Goal: Information Seeking & Learning: Learn about a topic

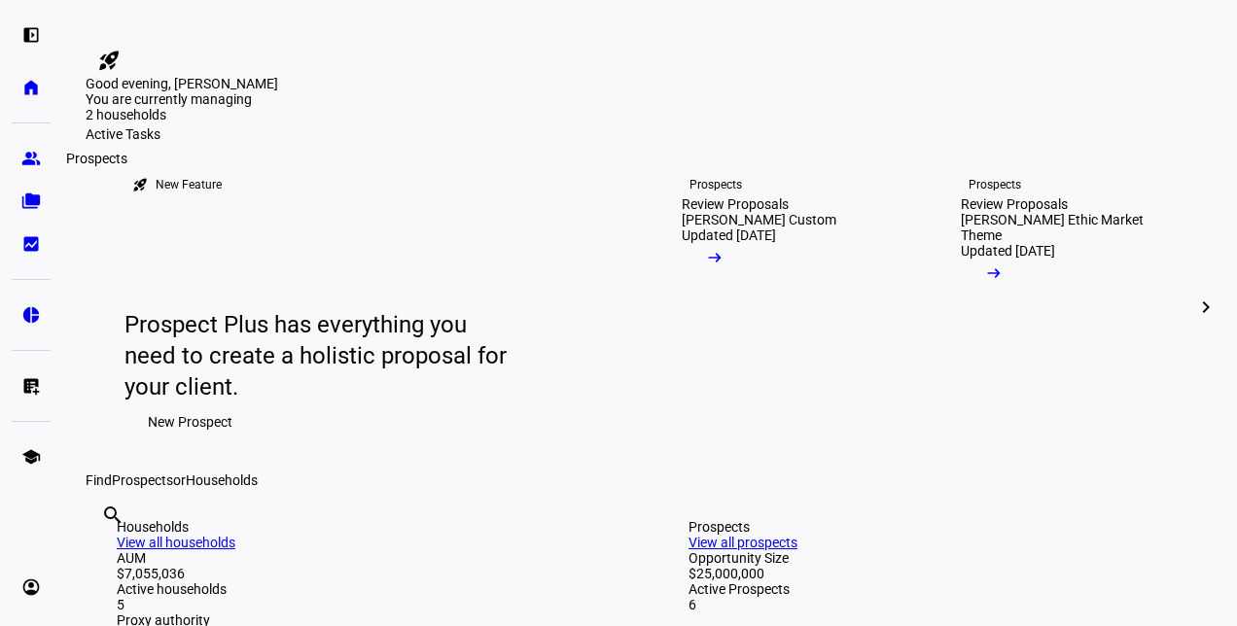
click at [39, 153] on eth-mat-symbol "group" at bounding box center [30, 158] width 19 height 19
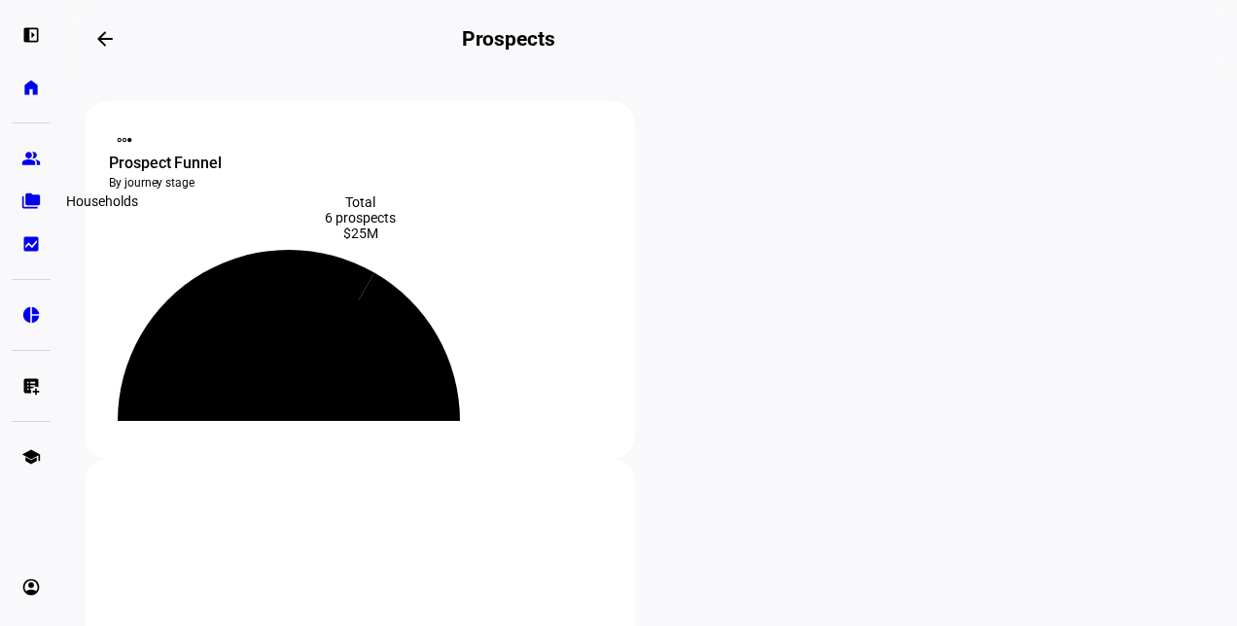
click at [34, 200] on eth-mat-symbol "folder_copy" at bounding box center [30, 201] width 19 height 19
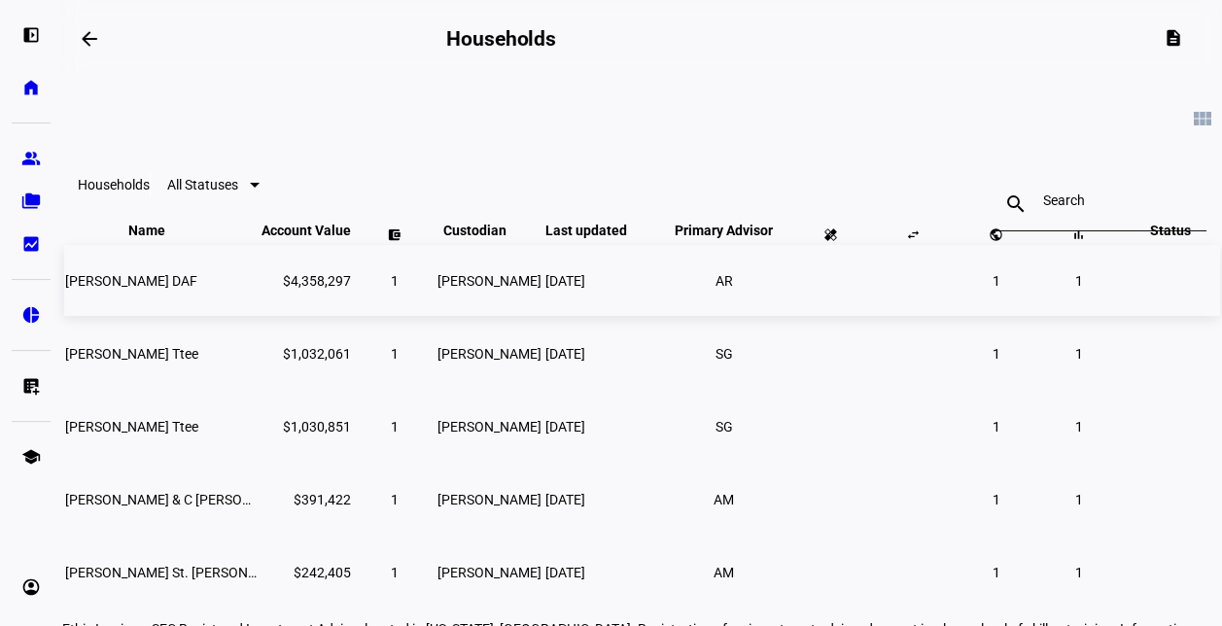
click at [194, 289] on span "Coolidge Boreiko DAF" at bounding box center [131, 281] width 132 height 16
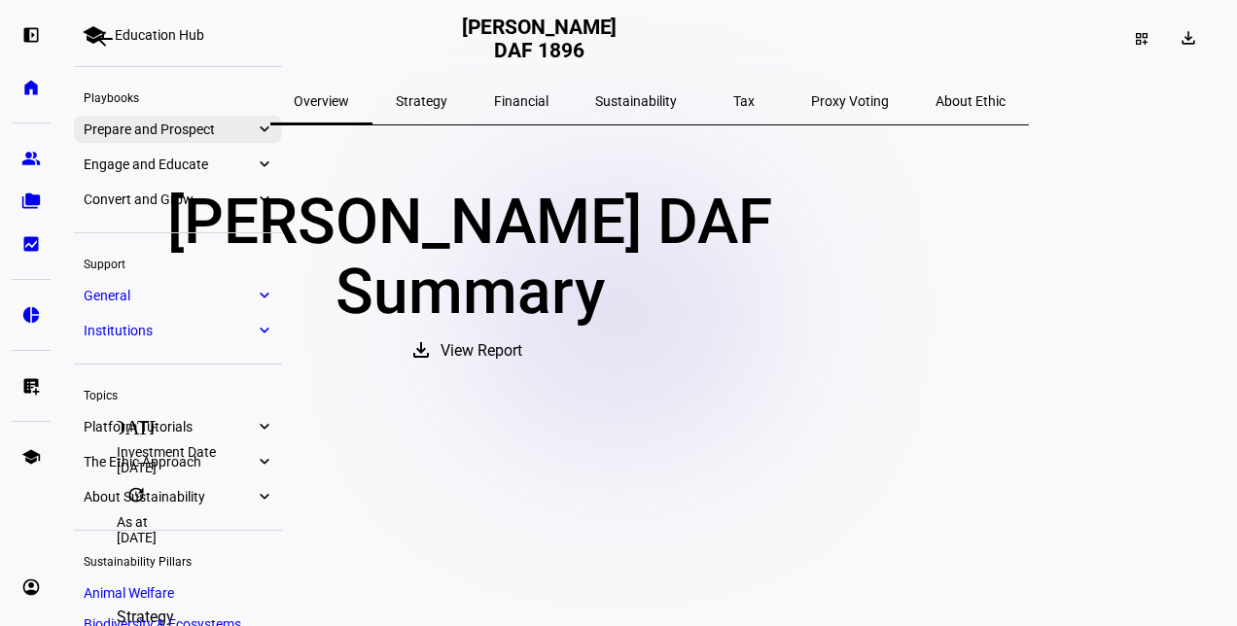
click at [182, 132] on span "Prepare and Prospect" at bounding box center [169, 130] width 171 height 16
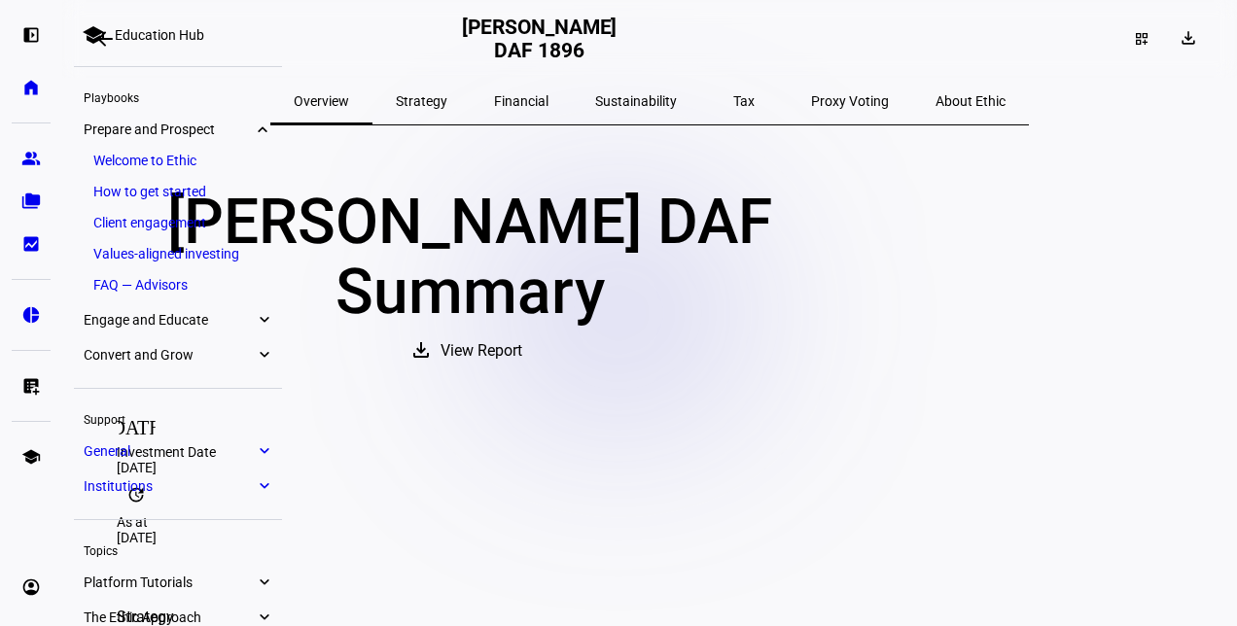
scroll to position [106, 0]
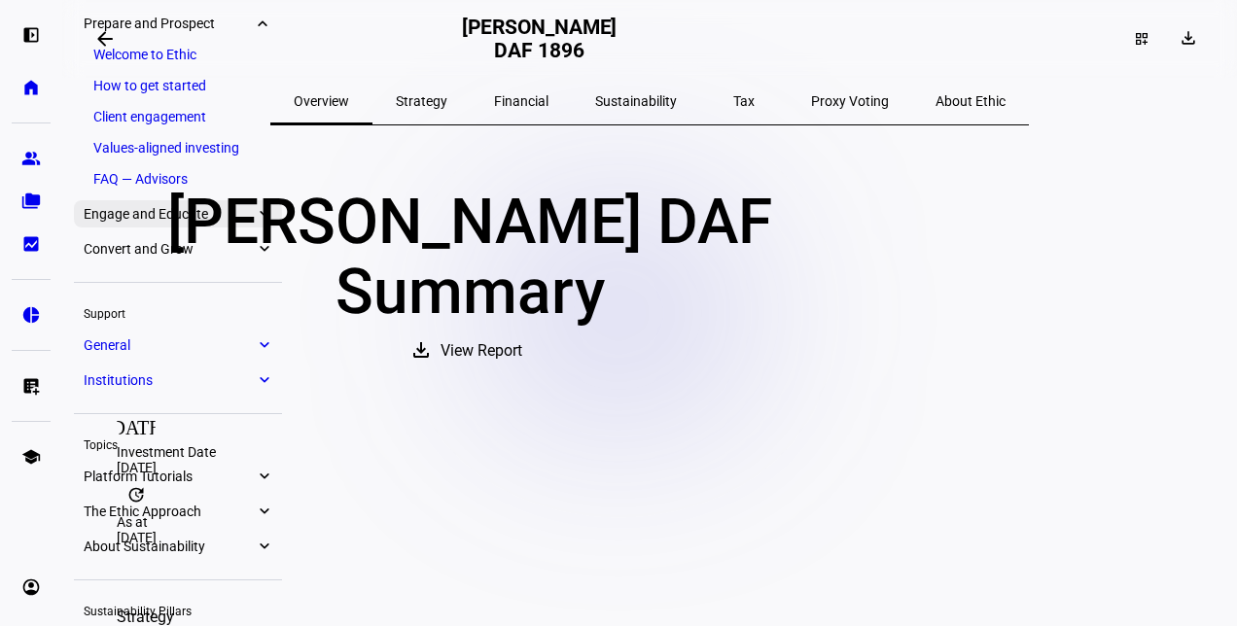
click at [183, 216] on span "Engage and Educate" at bounding box center [169, 214] width 171 height 16
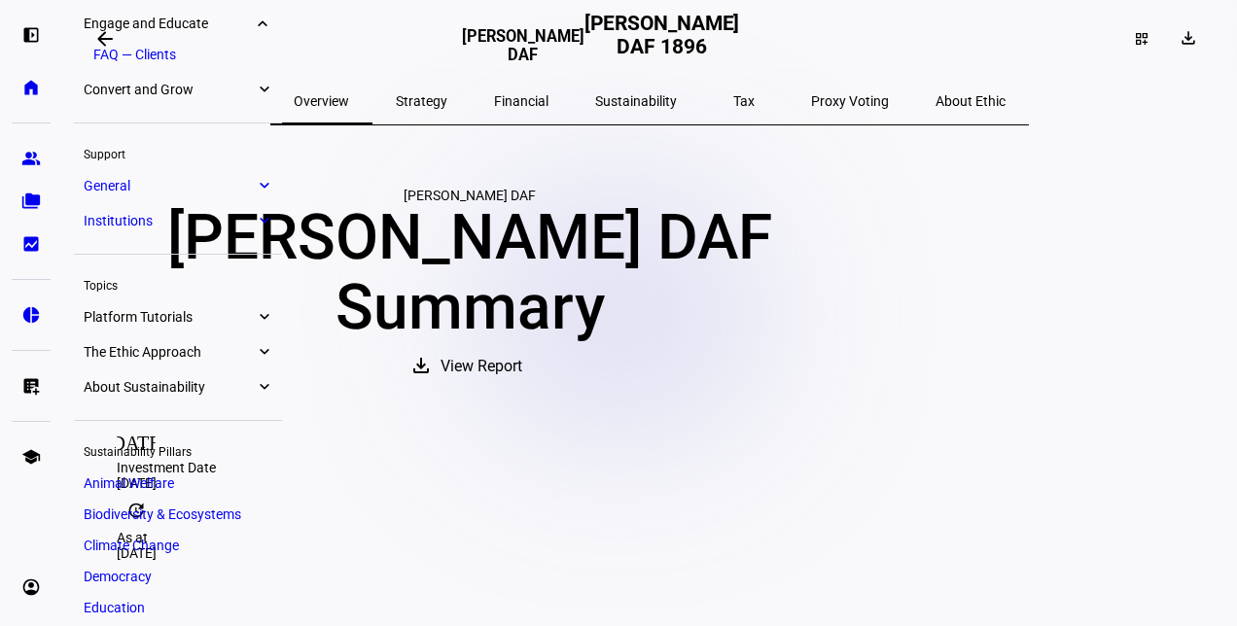
scroll to position [102, 0]
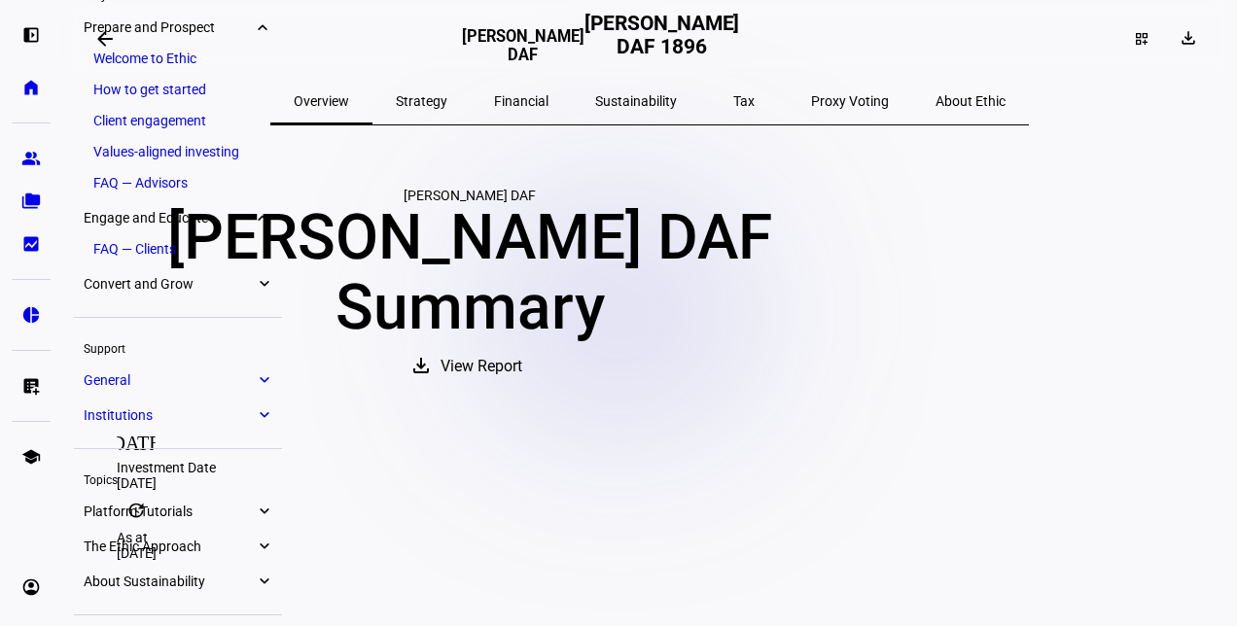
click at [163, 187] on link "FAQ — Advisors" at bounding box center [178, 182] width 189 height 27
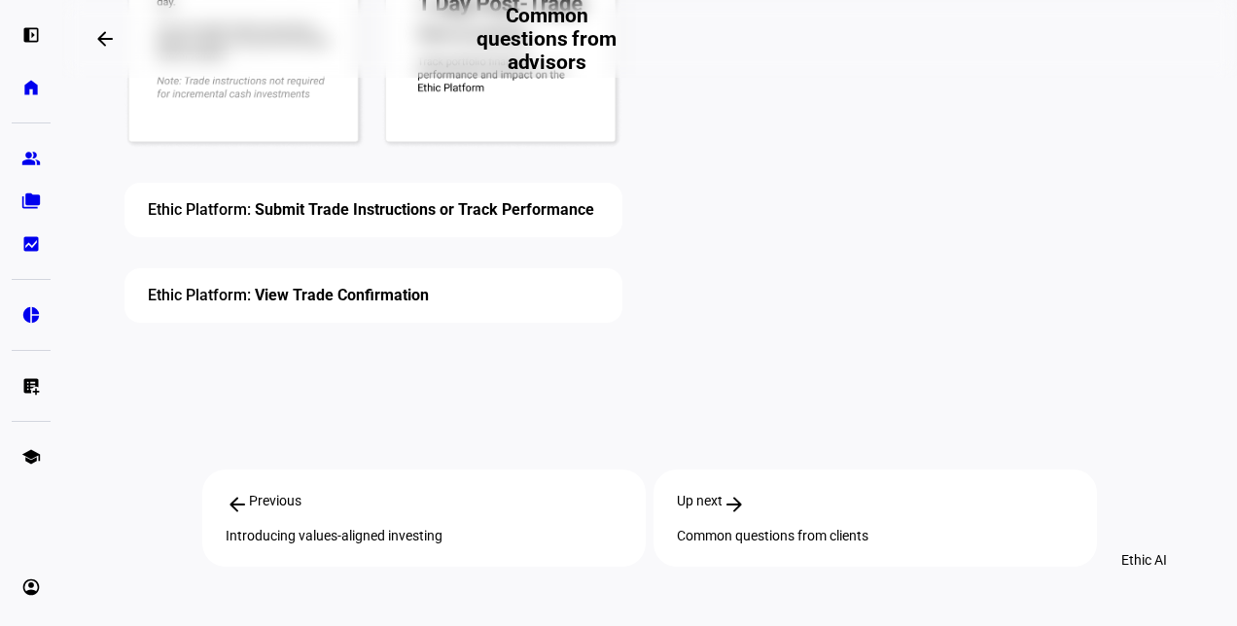
scroll to position [7196, 0]
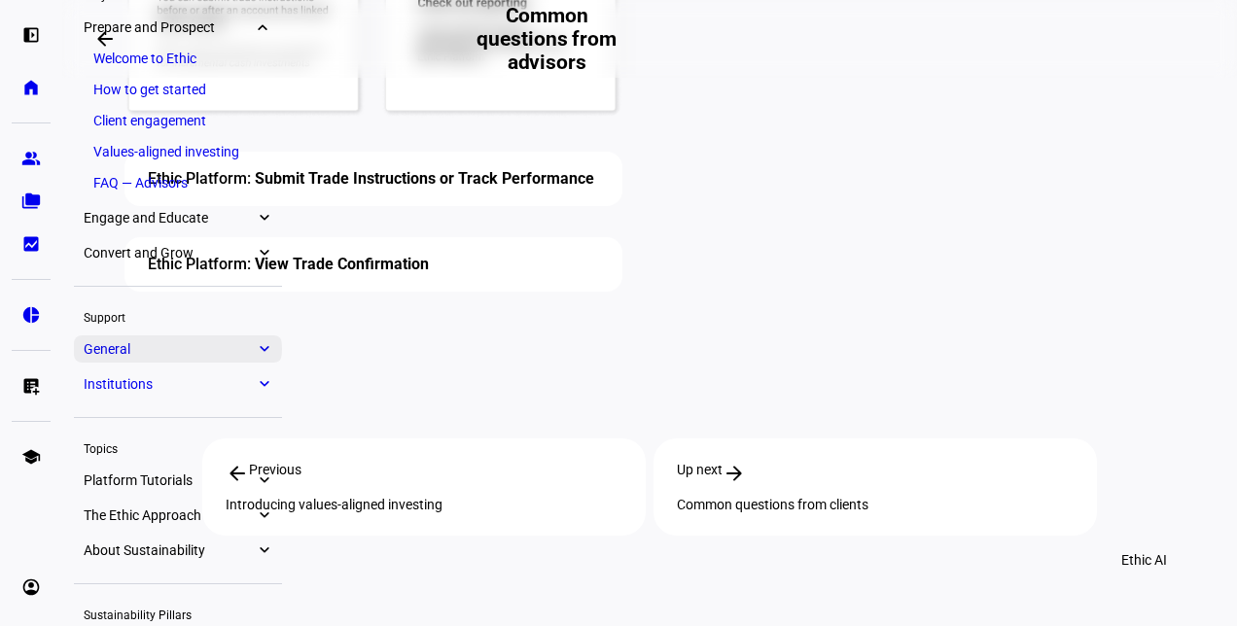
click at [166, 341] on span "General" at bounding box center [169, 349] width 171 height 16
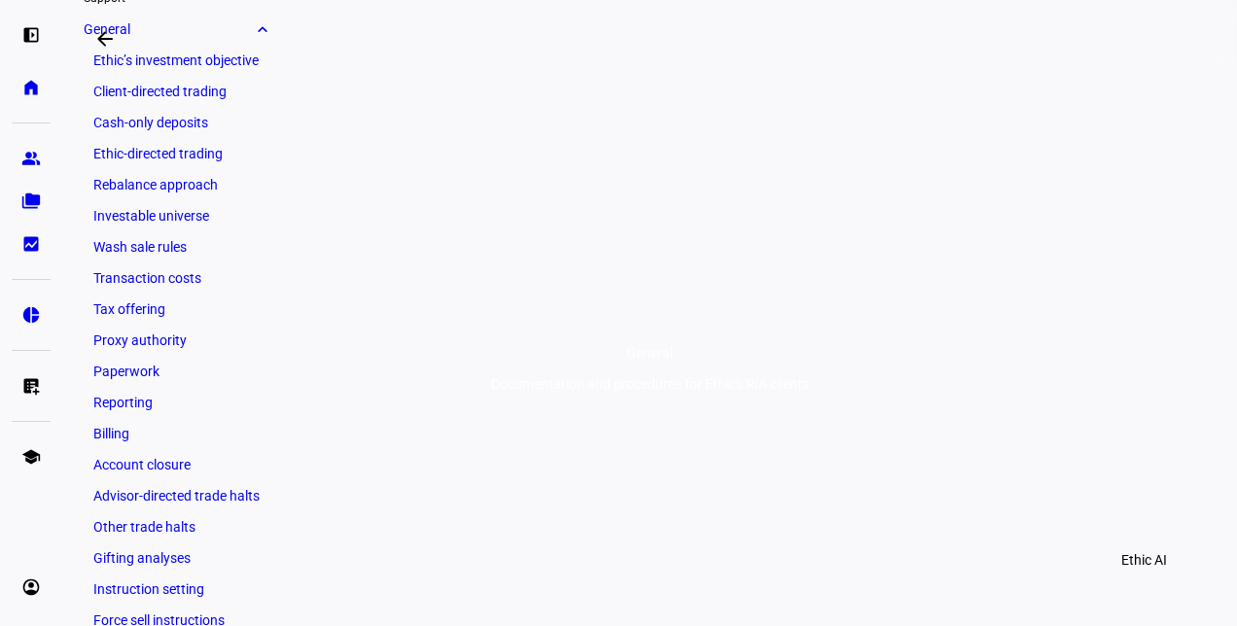
scroll to position [272, 0]
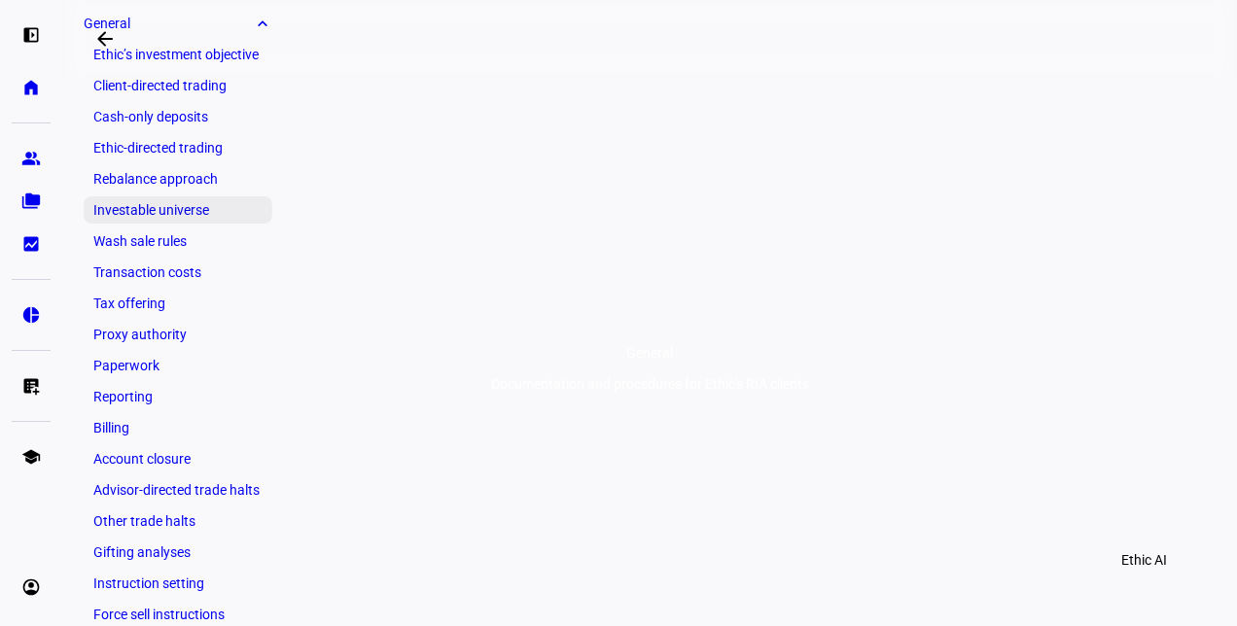
click at [206, 215] on link "Investable universe" at bounding box center [178, 209] width 189 height 27
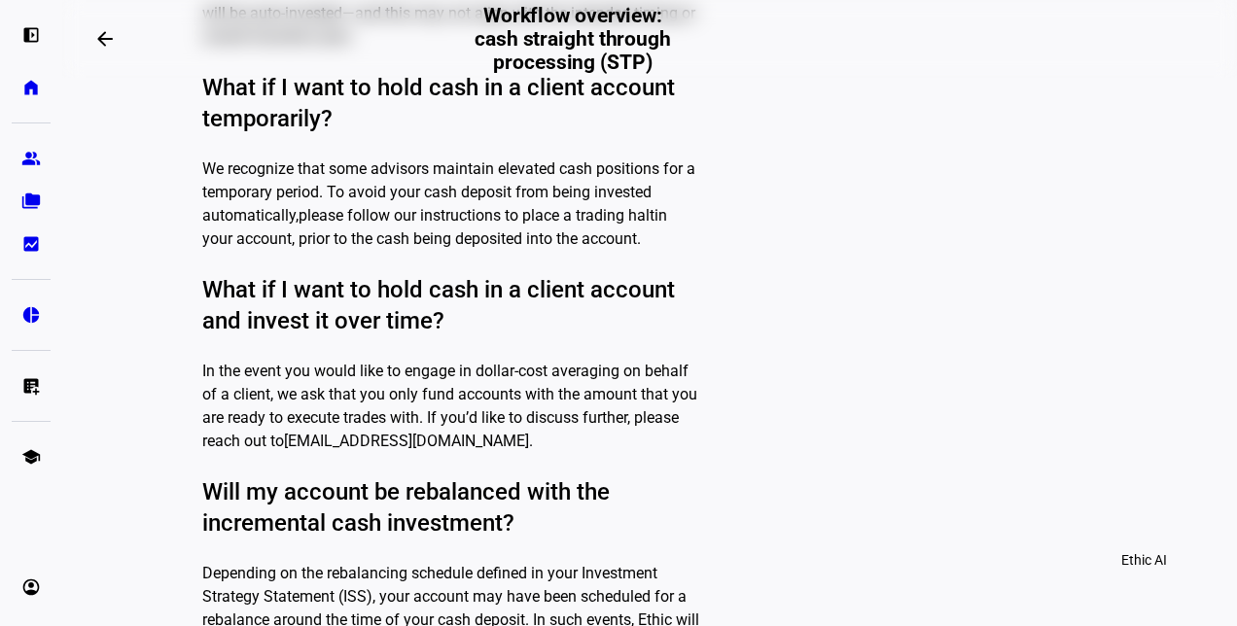
scroll to position [1070, 0]
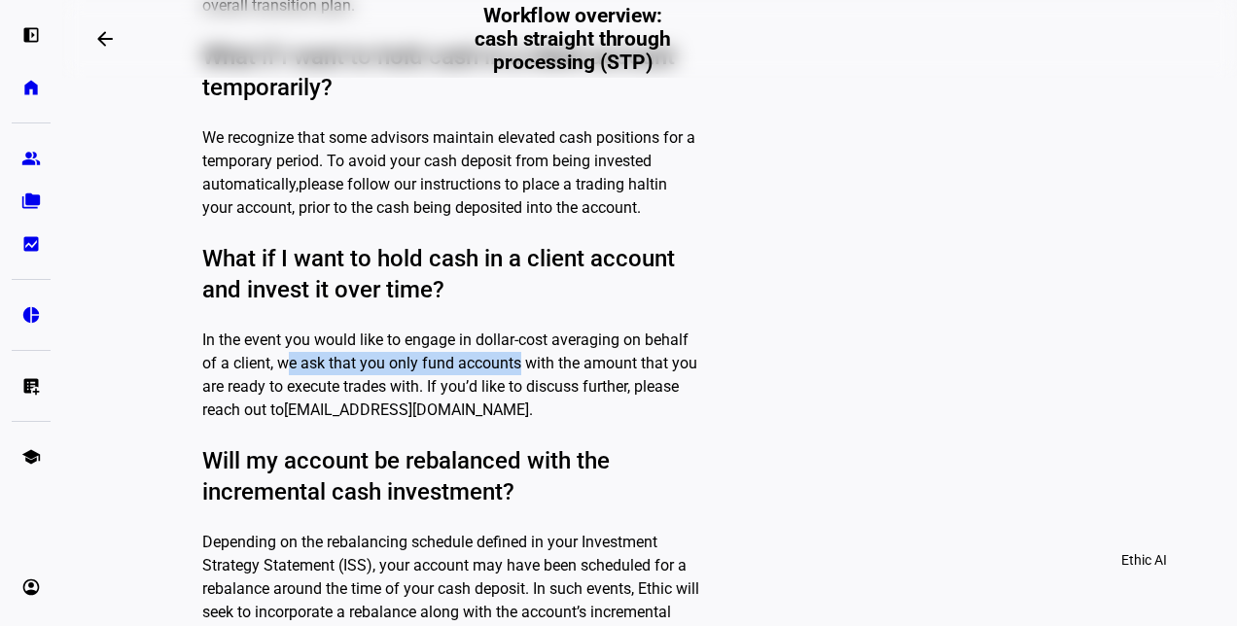
drag, startPoint x: 294, startPoint y: 341, endPoint x: 511, endPoint y: 345, distance: 216.9
click at [511, 345] on p "In the event you would like to engage in dollar-cost averaging on behalf of a c…" at bounding box center [451, 375] width 498 height 93
click at [377, 358] on p "In the event you would like to engage in dollar-cost averaging on behalf of a c…" at bounding box center [451, 375] width 498 height 93
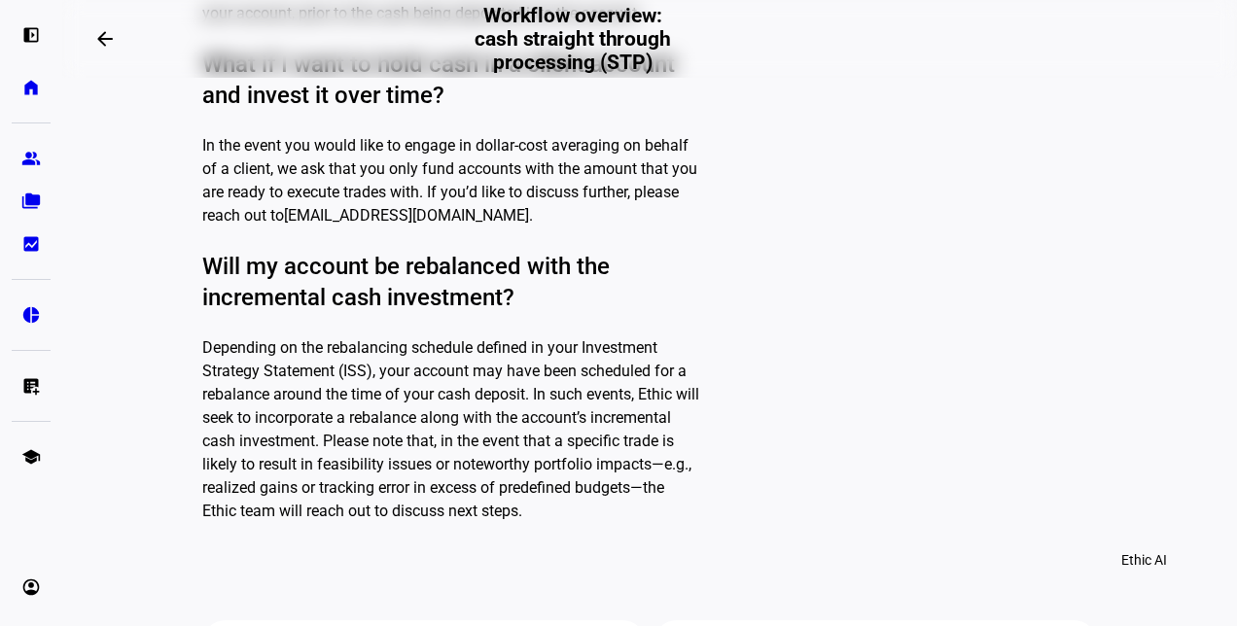
scroll to position [1459, 0]
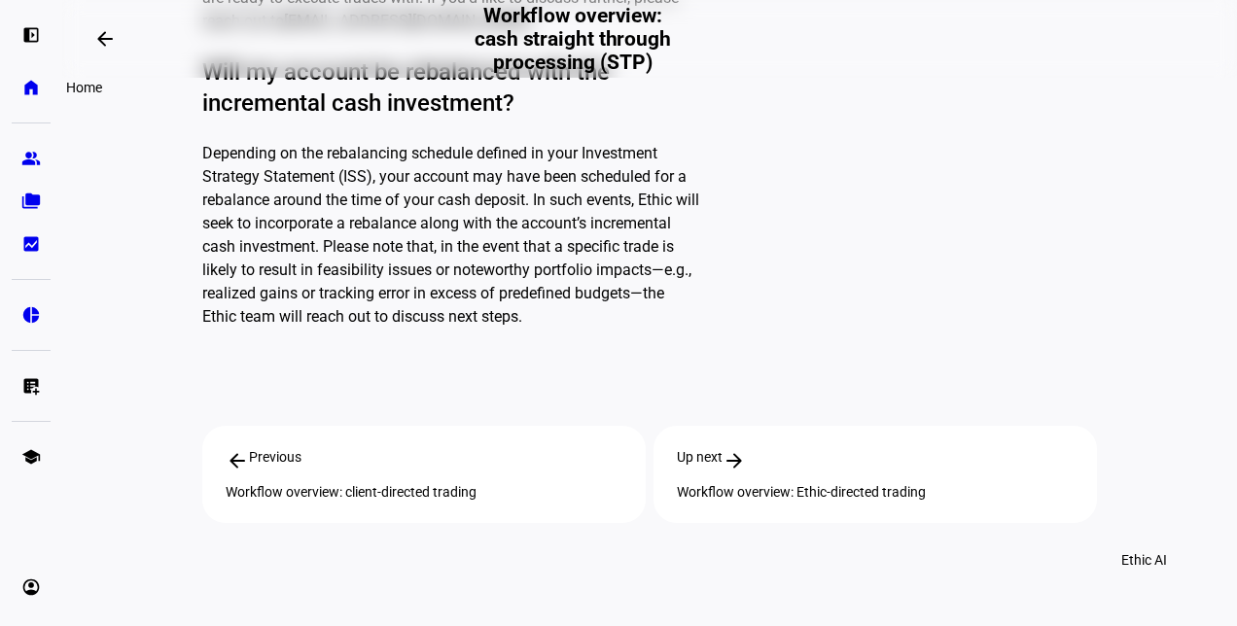
click at [26, 89] on eth-mat-symbol "home" at bounding box center [30, 87] width 19 height 19
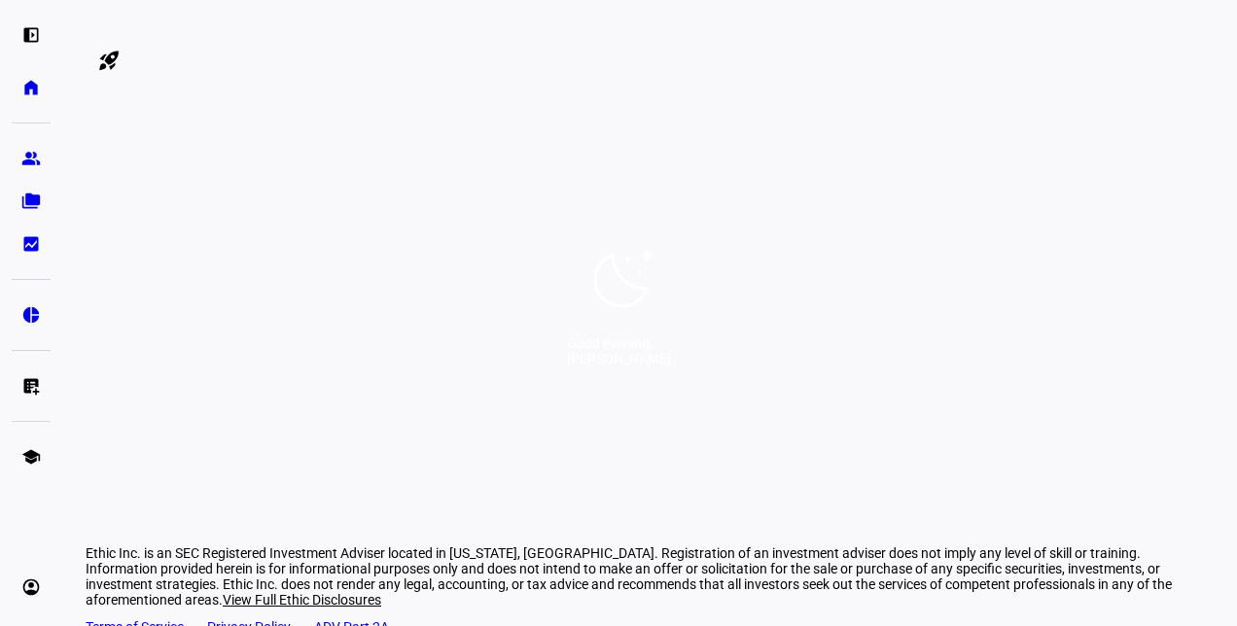
scroll to position [0, 10]
click at [634, 276] on icon at bounding box center [618, 277] width 70 height 70
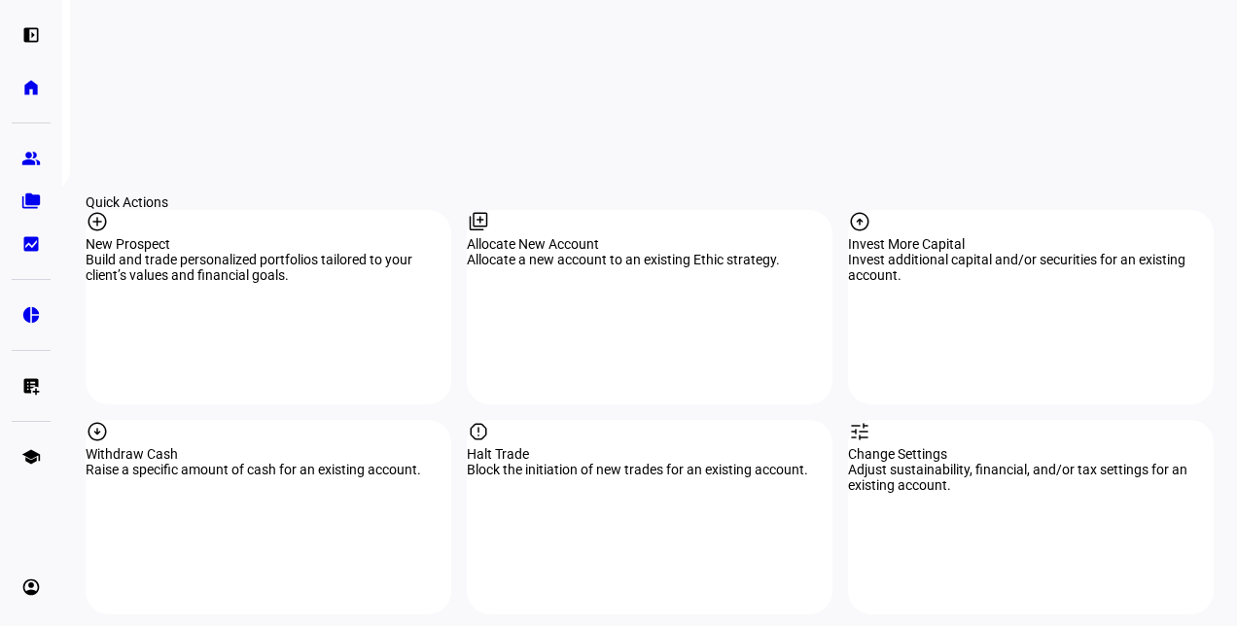
scroll to position [1432, 0]
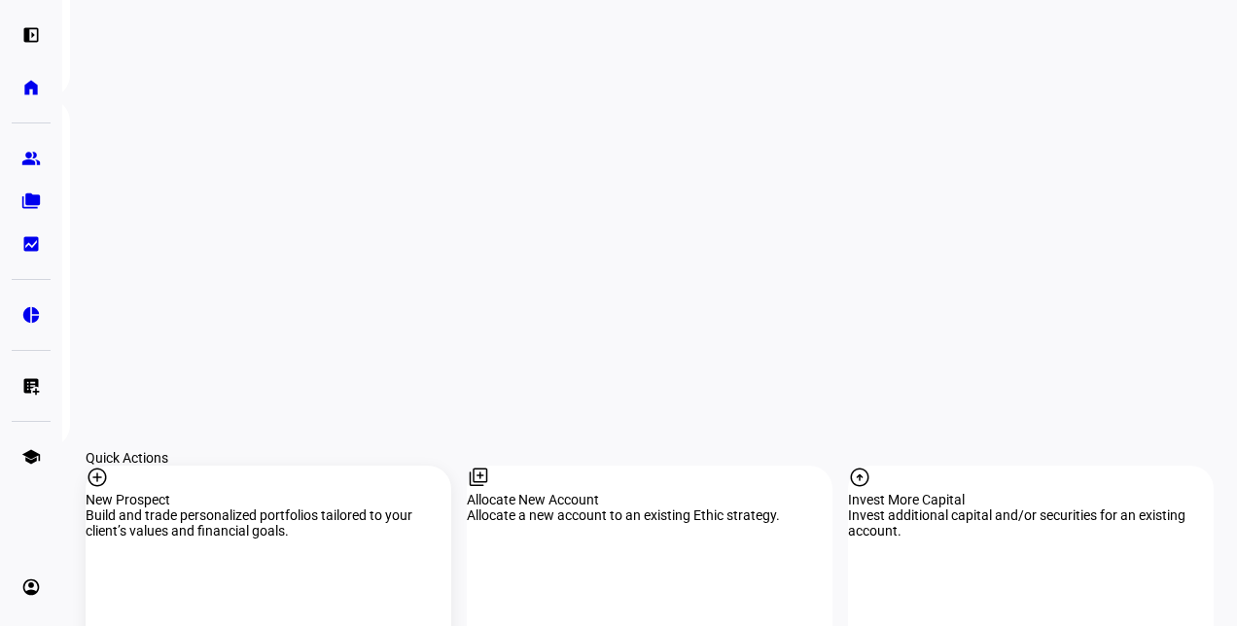
click at [252, 466] on div "add_circle New Prospect Build and trade personalized portfolios tailored to you…" at bounding box center [269, 563] width 366 height 194
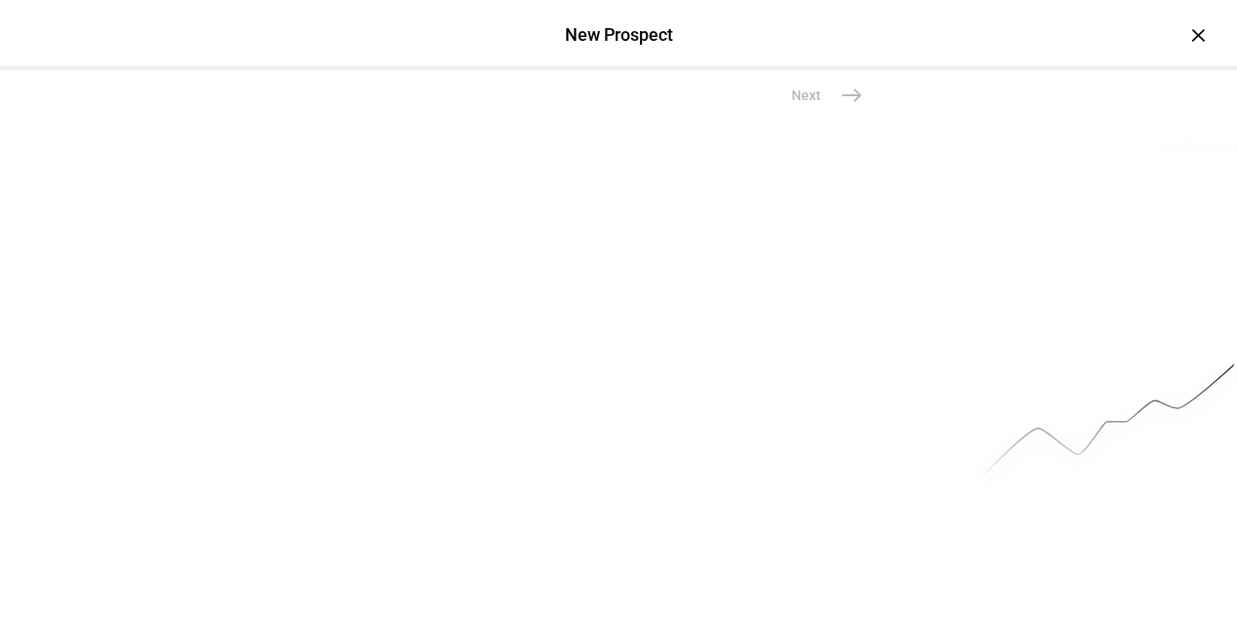
scroll to position [290, 0]
click at [466, 20] on div "Individual" at bounding box center [444, 13] width 58 height 16
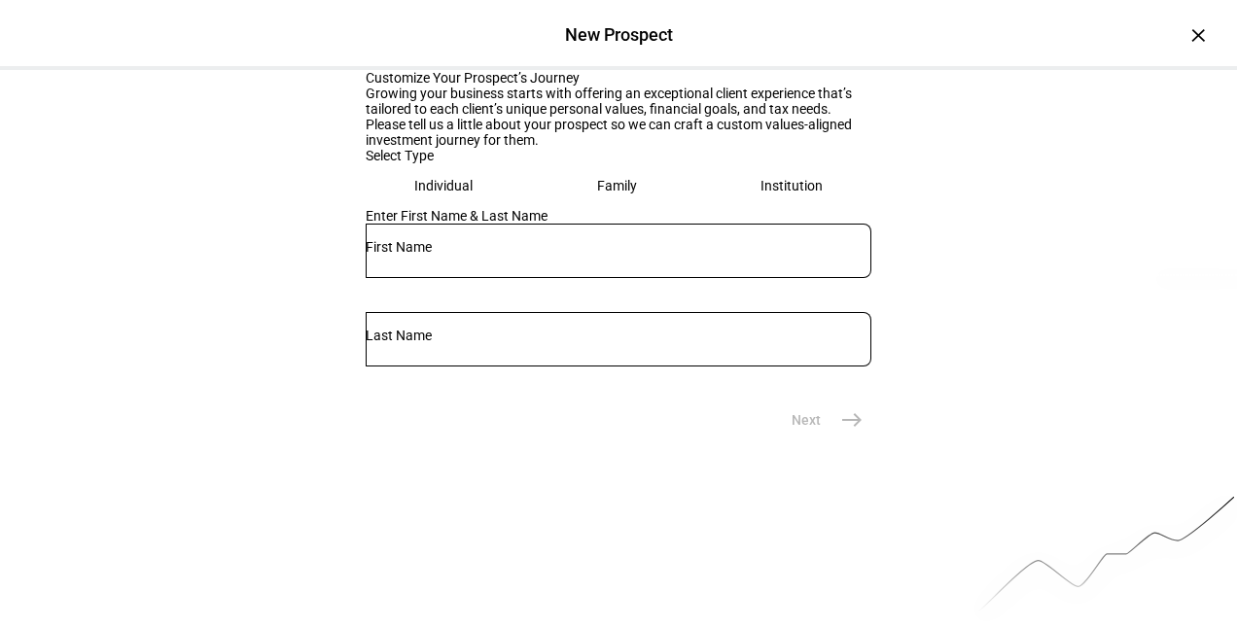
scroll to position [0, 0]
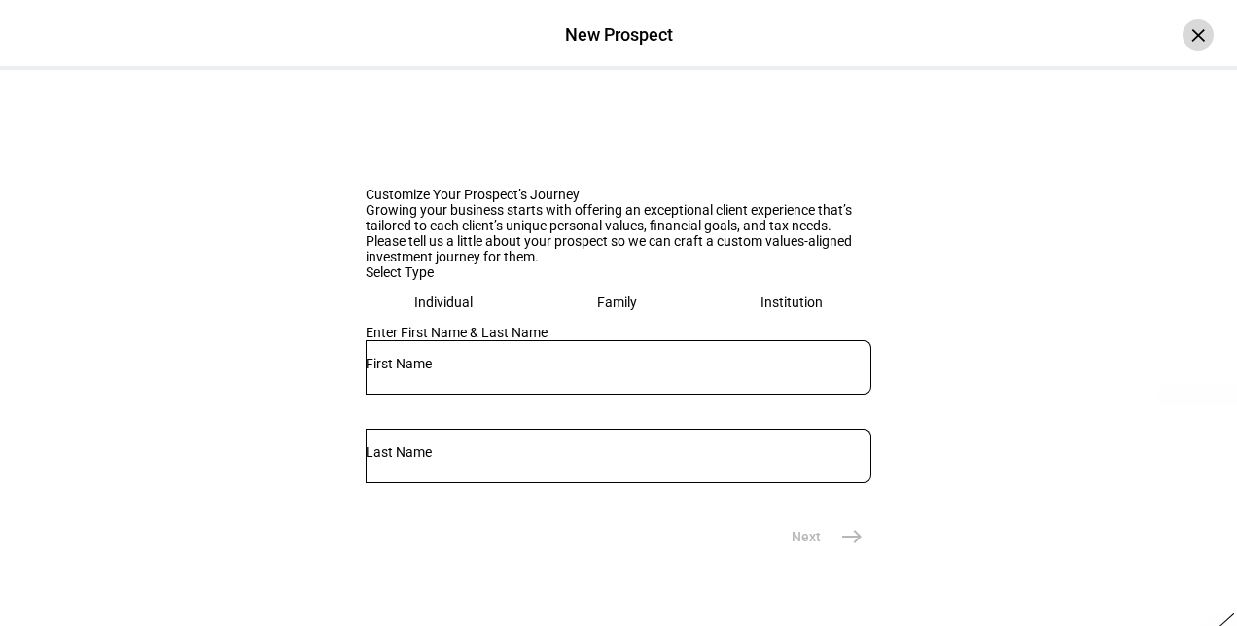
click at [1191, 32] on div "×" at bounding box center [1197, 34] width 31 height 31
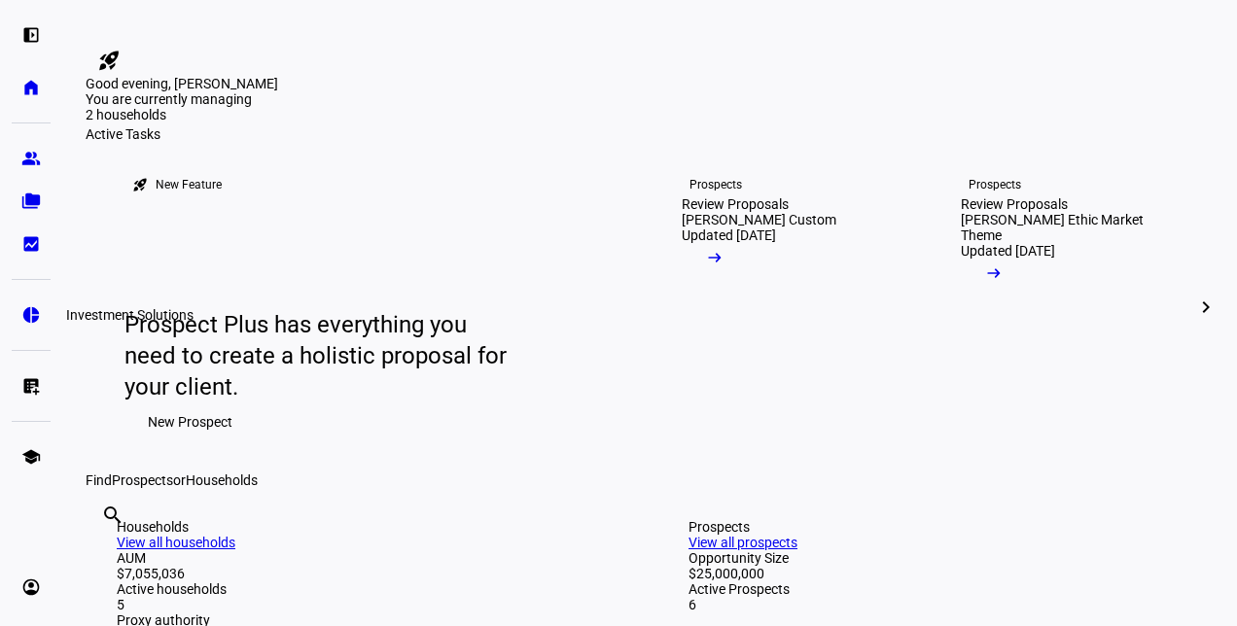
click at [27, 298] on link "pie_chart Investment Solutions" at bounding box center [31, 315] width 39 height 39
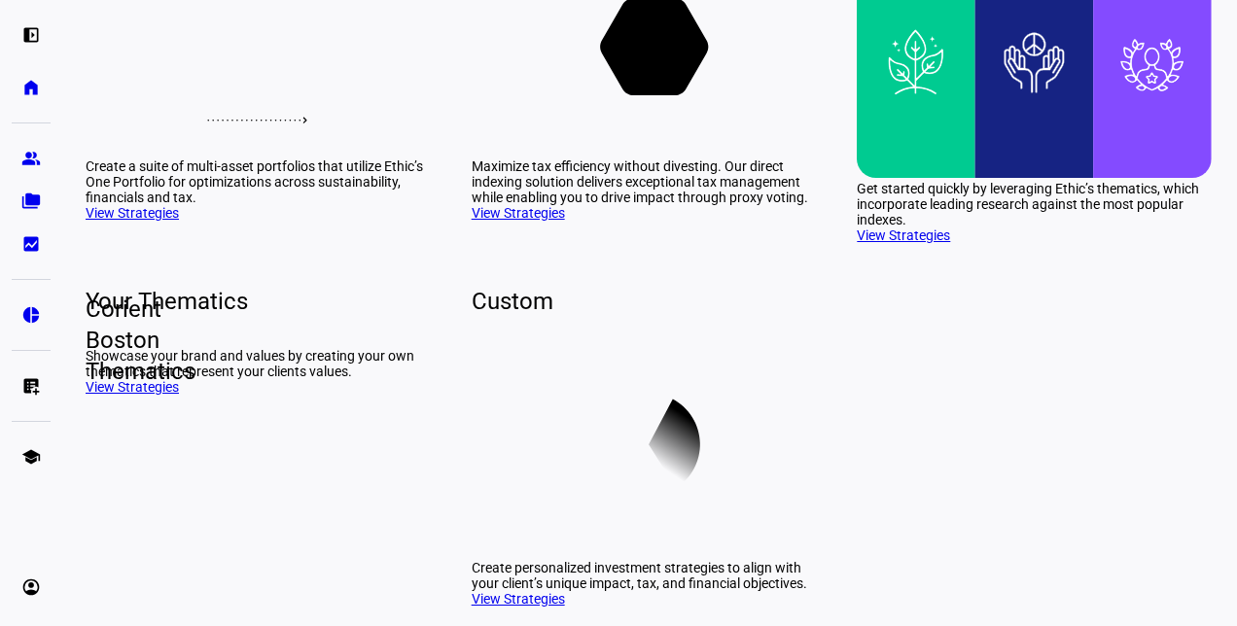
scroll to position [438, 0]
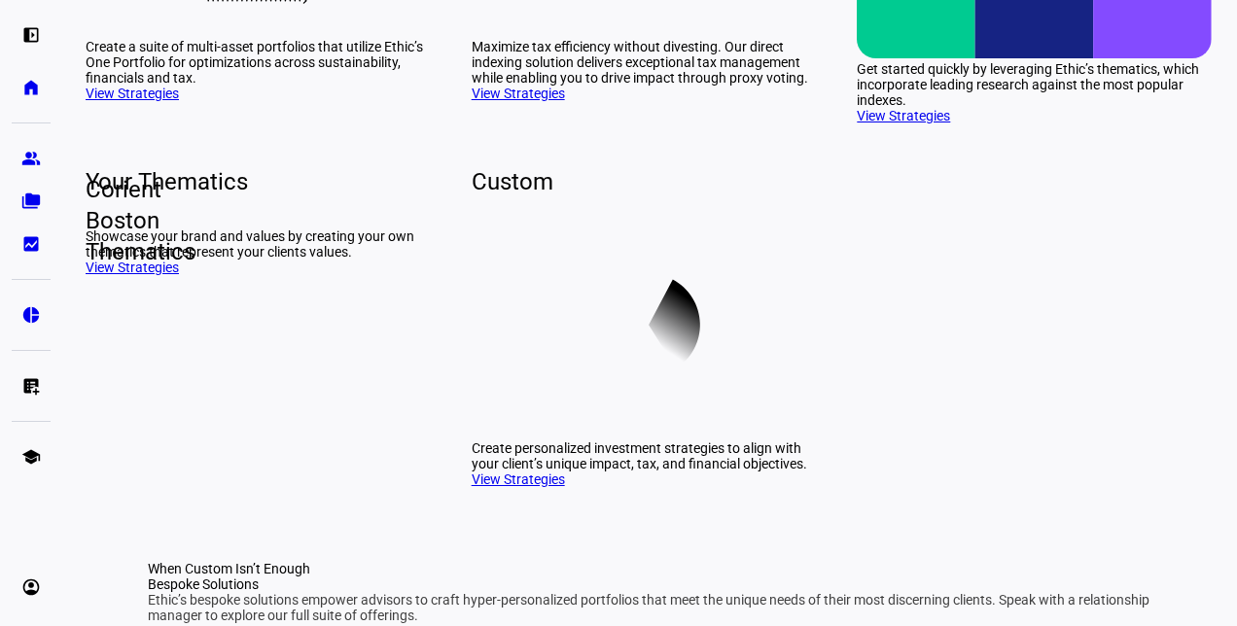
click at [120, 101] on link "View Strategies" at bounding box center [132, 94] width 93 height 16
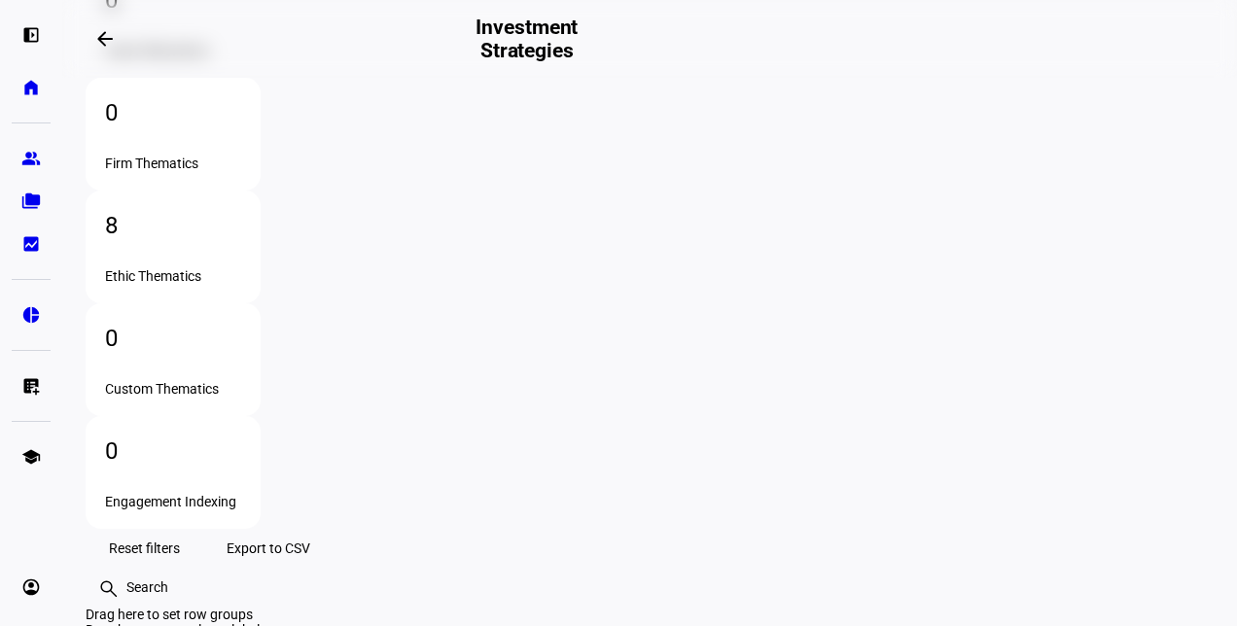
scroll to position [189, 0]
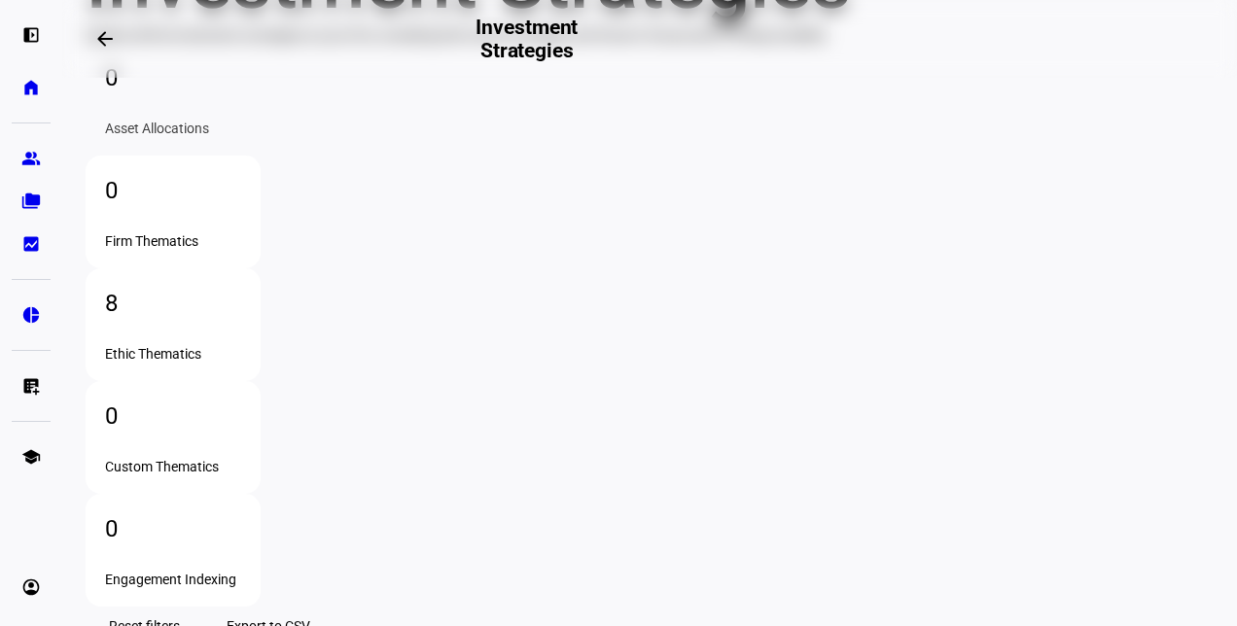
click at [241, 288] on div "8" at bounding box center [173, 303] width 136 height 31
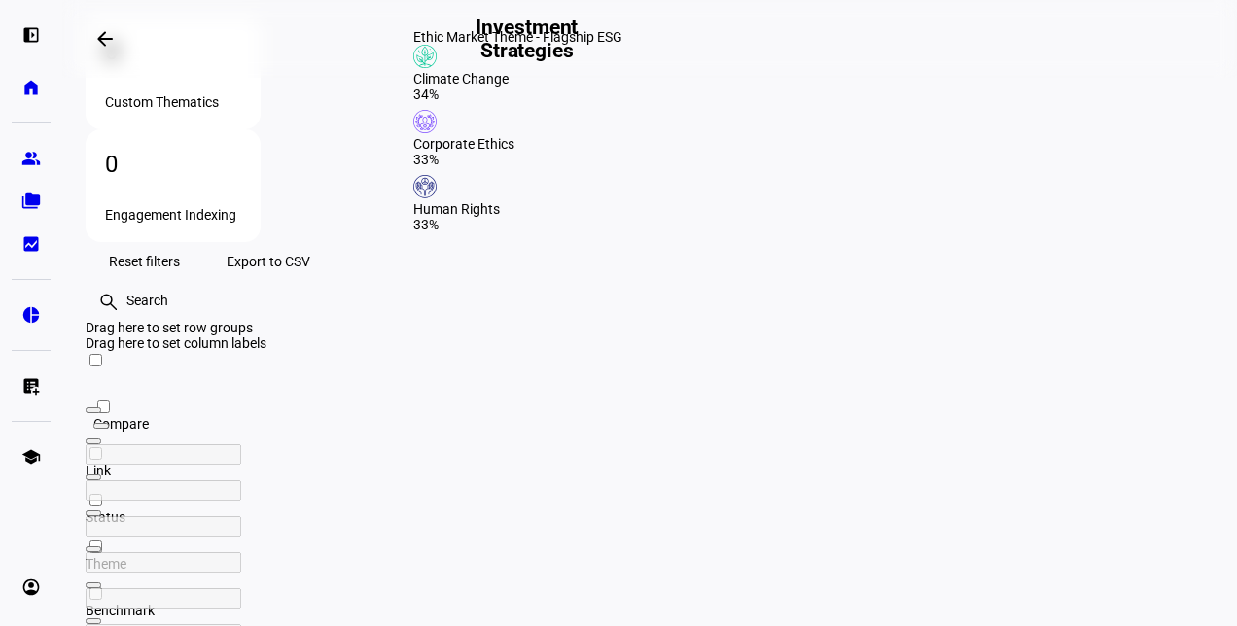
scroll to position [578, 0]
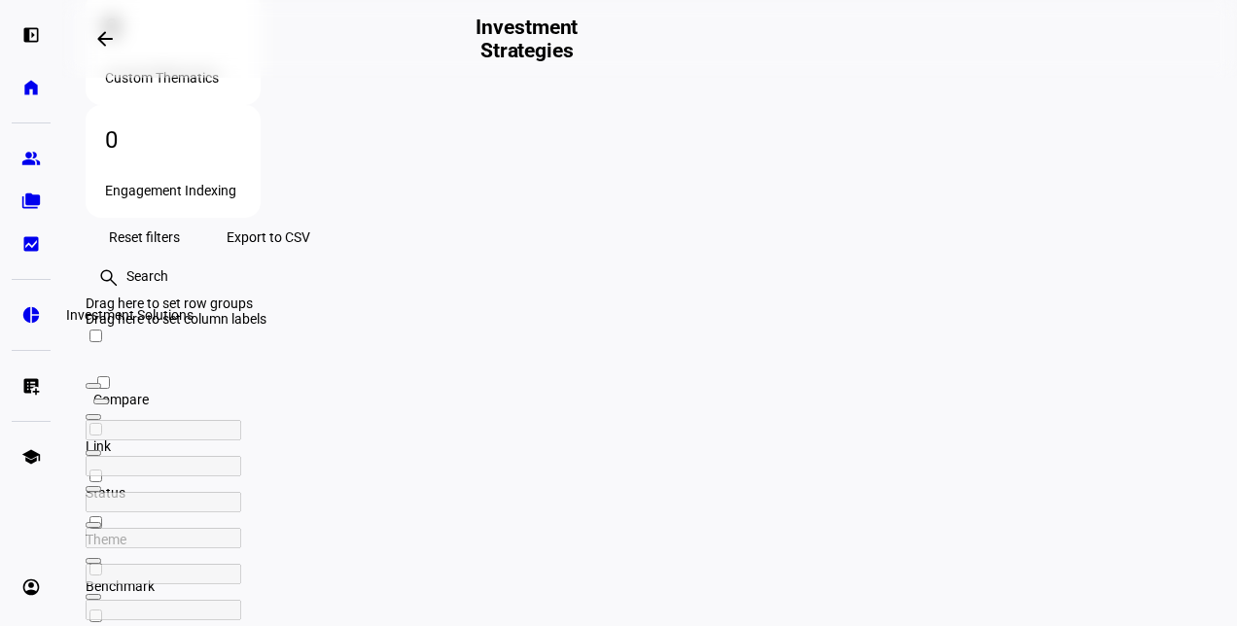
click at [26, 316] on eth-mat-symbol "pie_chart" at bounding box center [30, 314] width 19 height 19
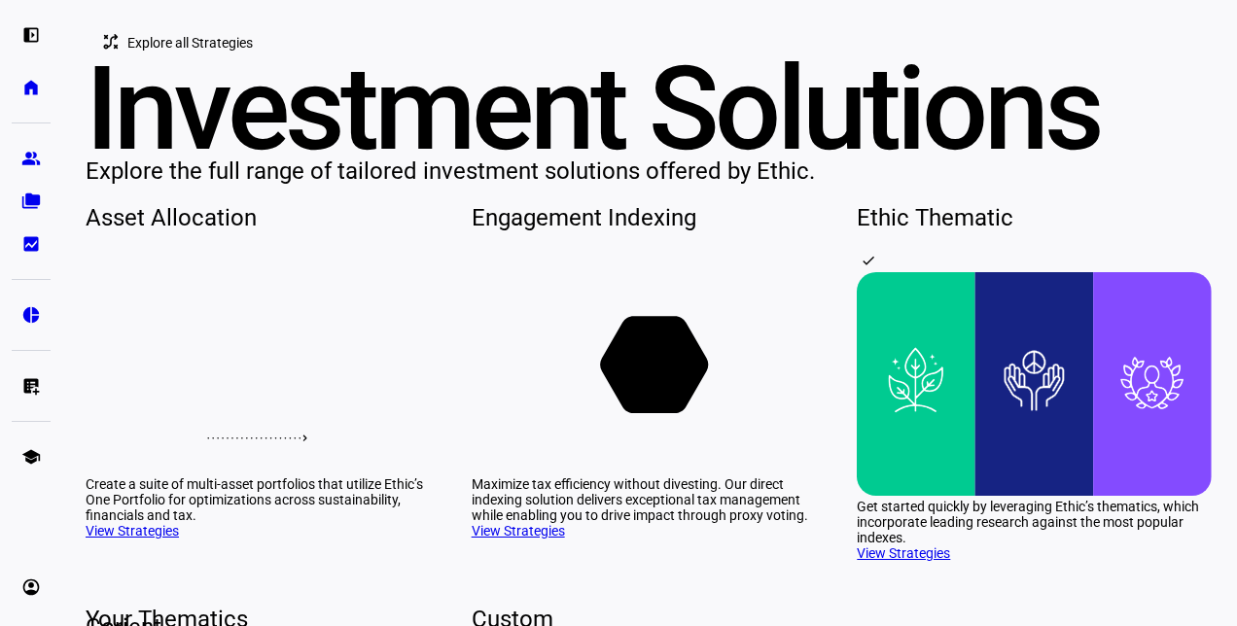
click at [229, 62] on span "Explore all Strategies" at bounding box center [189, 42] width 125 height 39
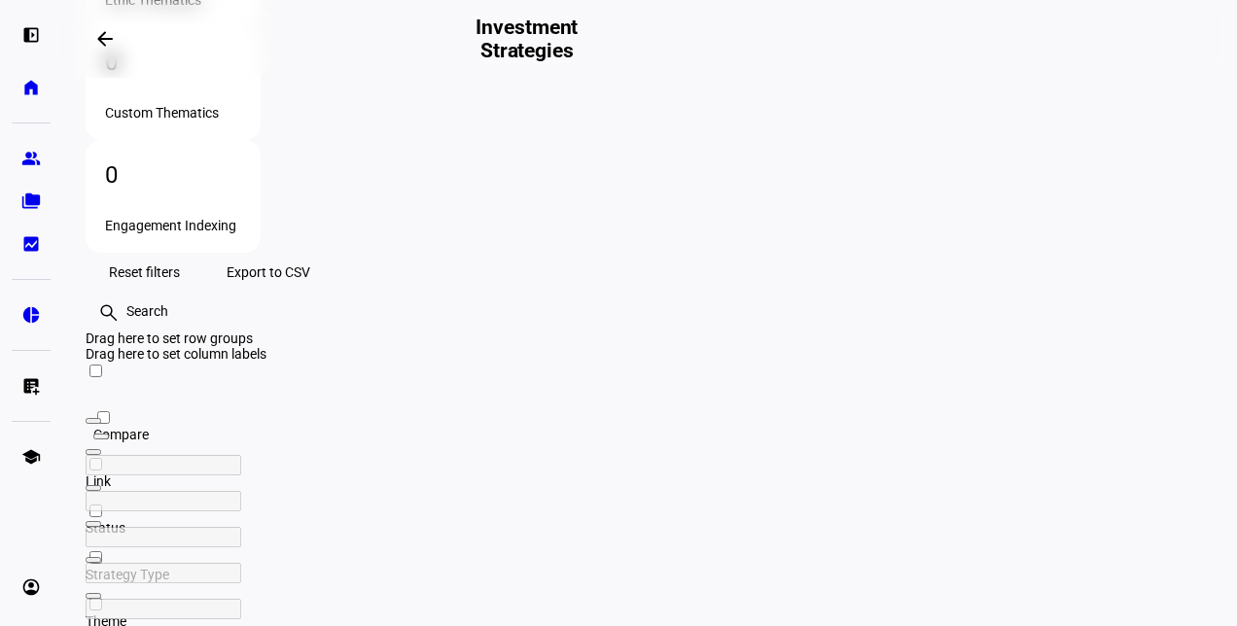
scroll to position [583, 0]
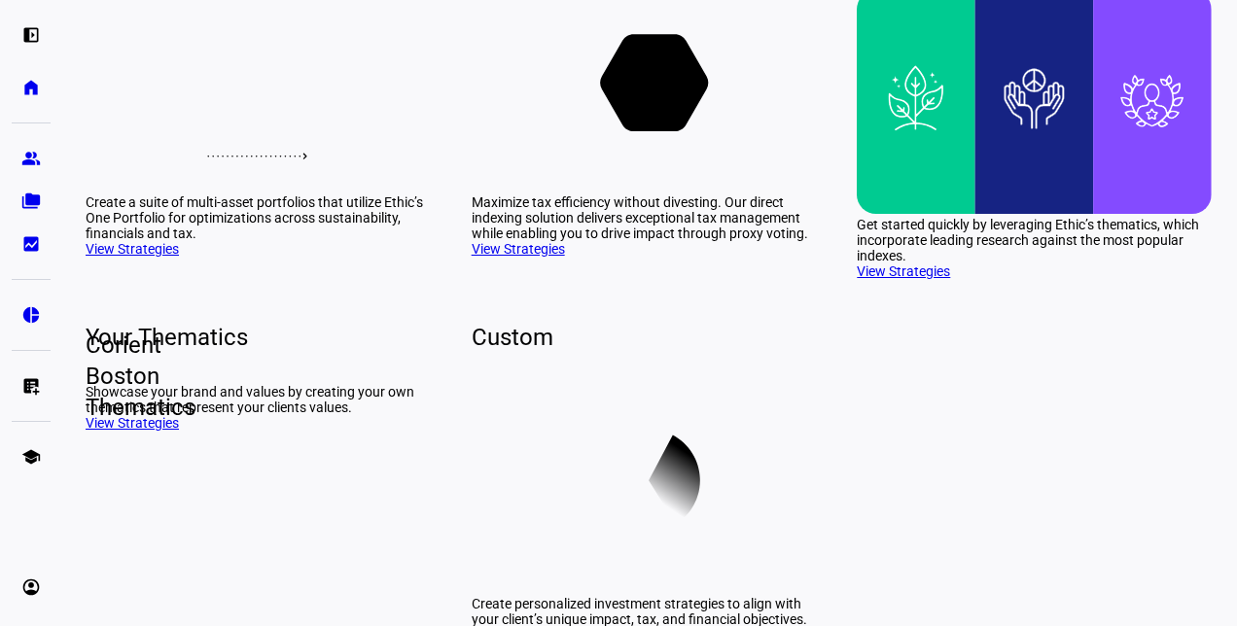
scroll to position [292, 0]
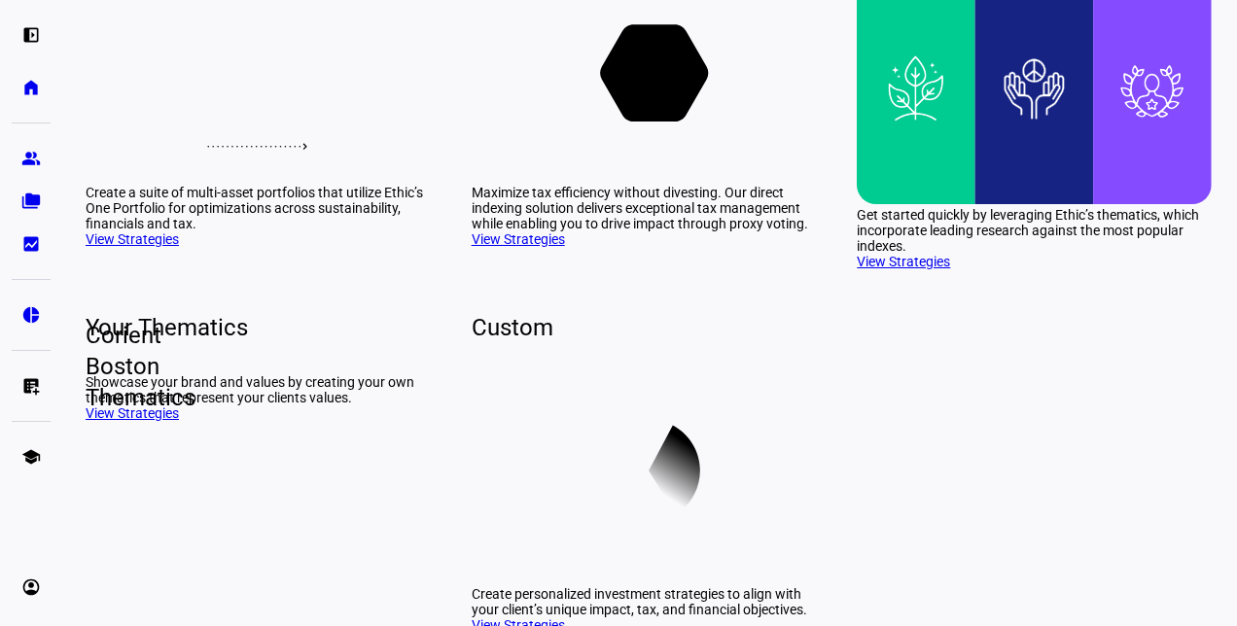
click at [574, 182] on rect at bounding box center [649, 69] width 355 height 225
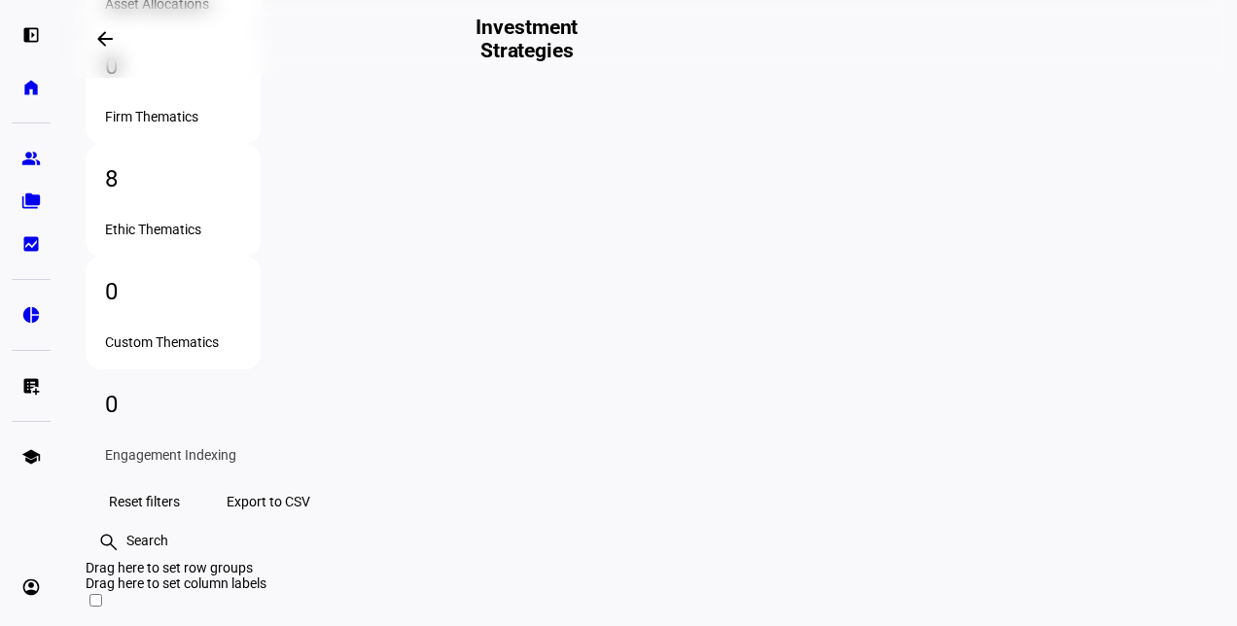
scroll to position [389, 0]
